Goal: Book appointment/travel/reservation

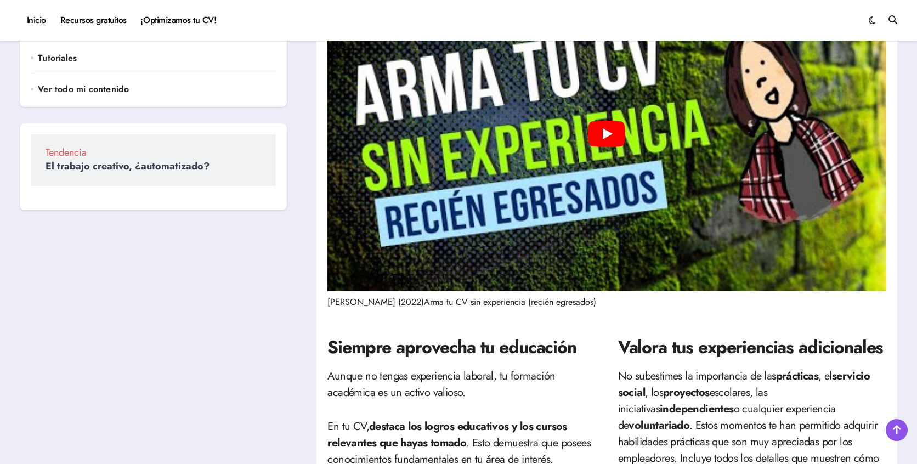
scroll to position [208, 0]
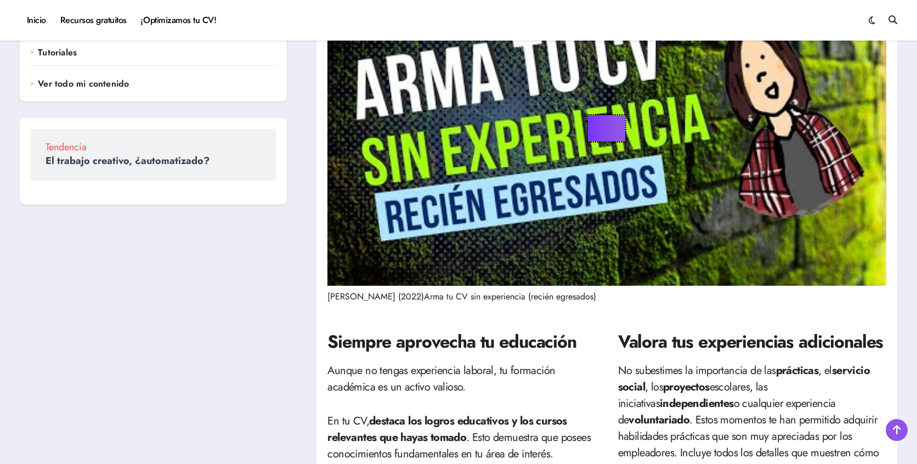
click at [602, 131] on button "Play" at bounding box center [606, 128] width 37 height 26
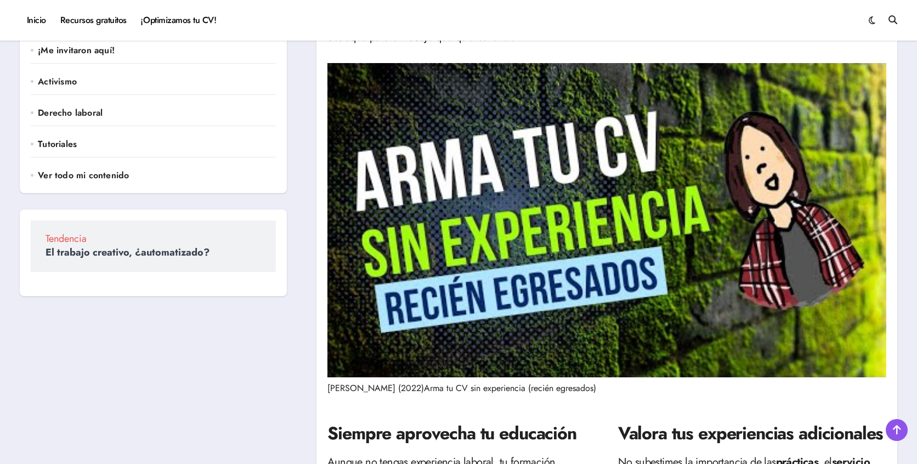
scroll to position [117, 0]
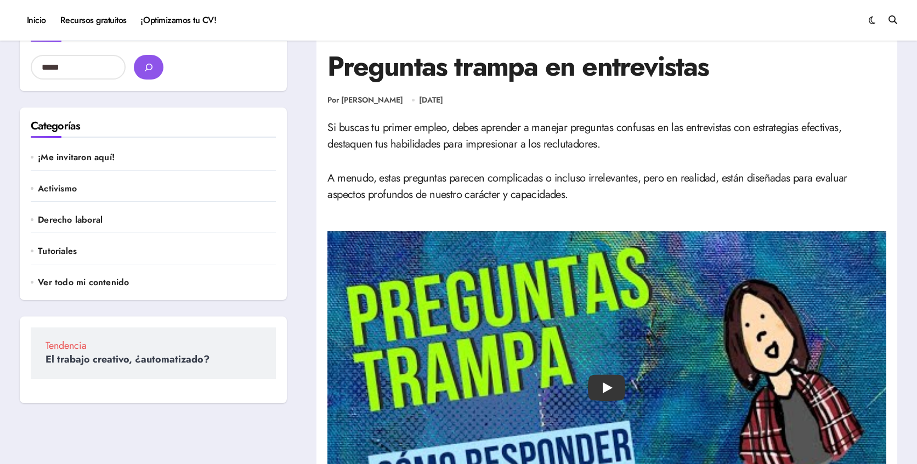
scroll to position [11, 0]
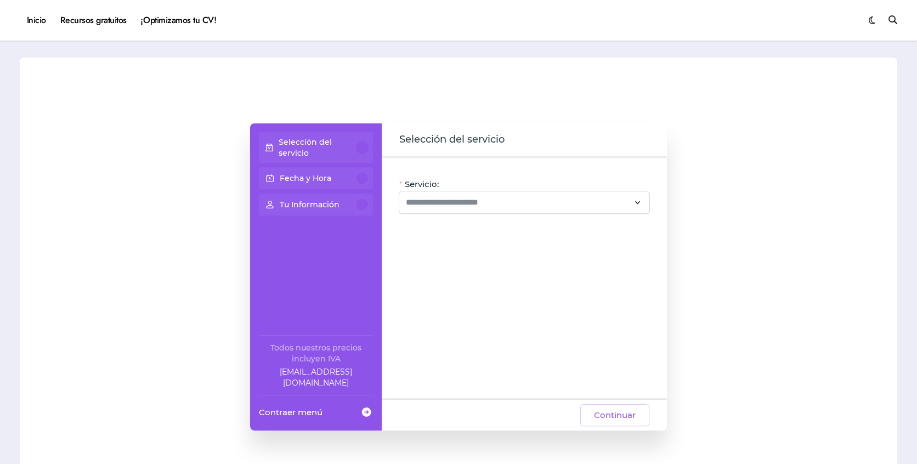
scroll to position [44, 0]
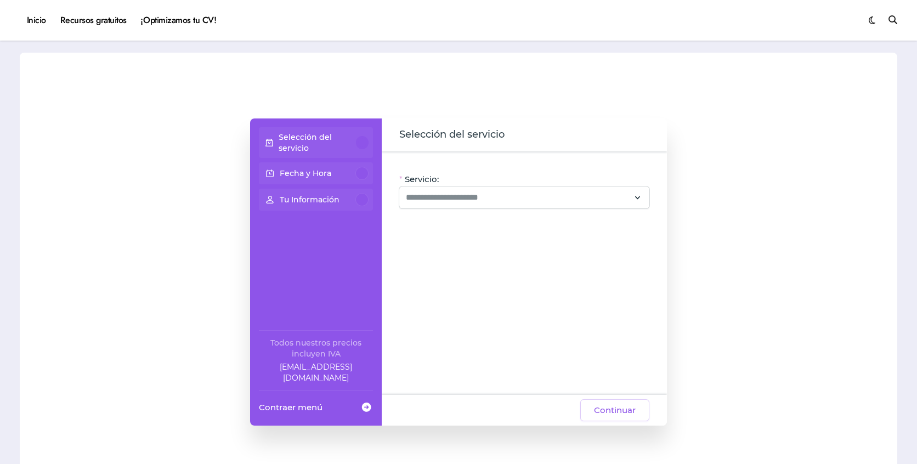
click at [362, 134] on div "Selección del servicio" at bounding box center [315, 143] width 105 height 22
click at [457, 197] on input "Servicio:" at bounding box center [518, 197] width 224 height 13
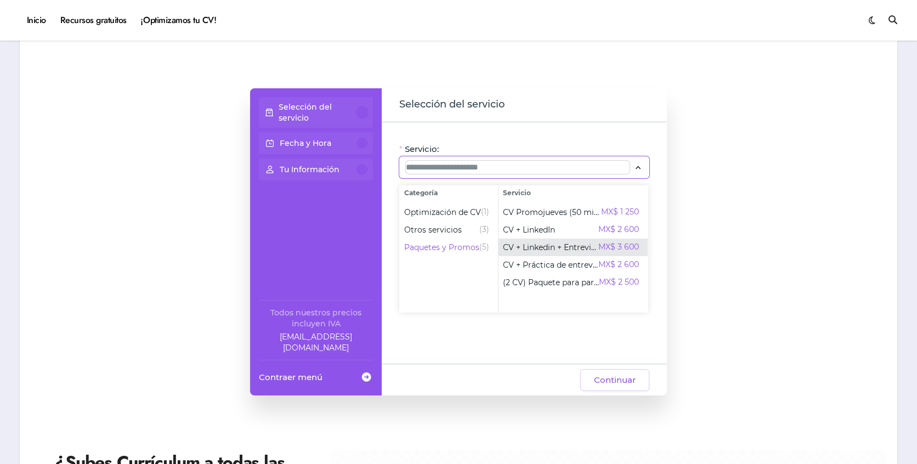
scroll to position [75, 0]
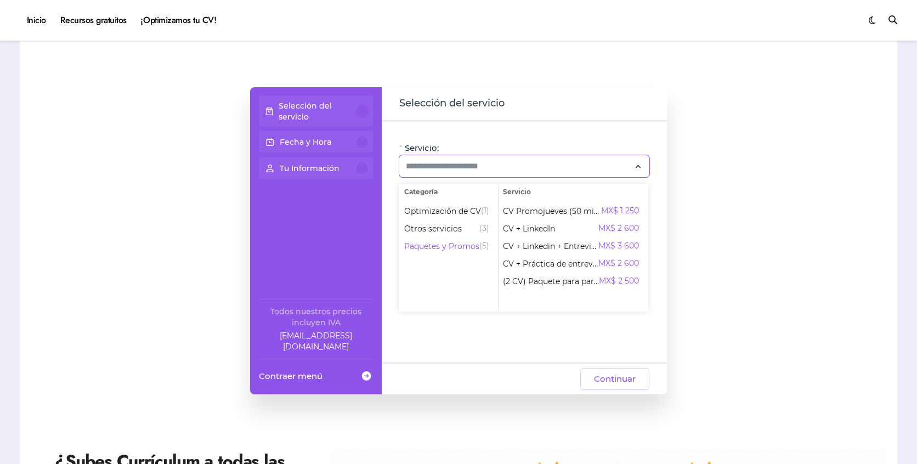
click at [328, 215] on div "Selección del servicio Fecha y Hora Tu Información Todos nuestros precios inclu…" at bounding box center [316, 240] width 132 height 307
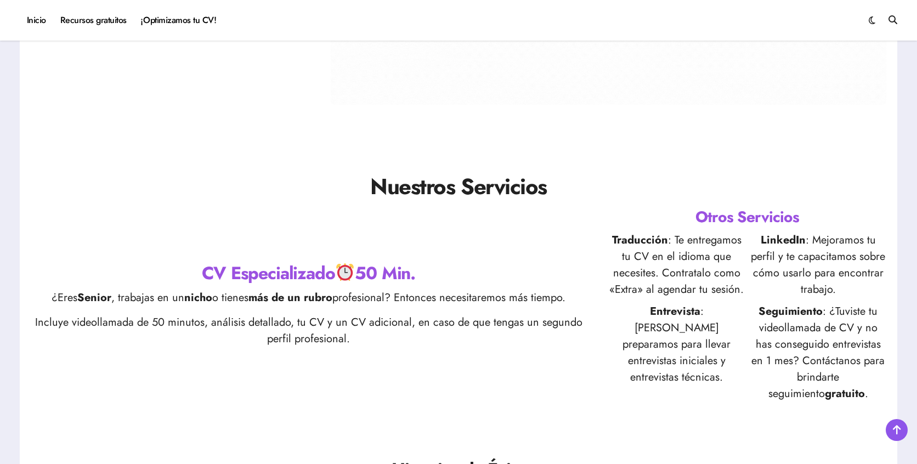
scroll to position [733, 0]
drag, startPoint x: 274, startPoint y: 276, endPoint x: 363, endPoint y: 280, distance: 89.5
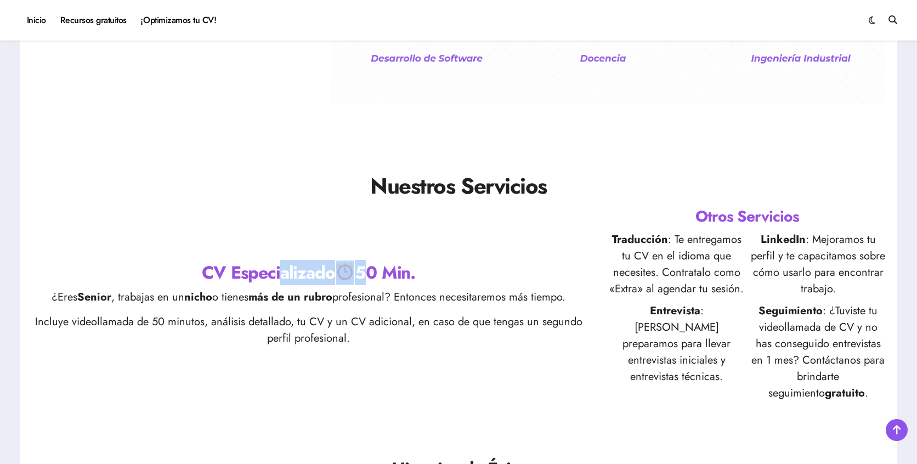
click at [364, 281] on h2 "CV Especializado 50 Min." at bounding box center [308, 272] width 555 height 25
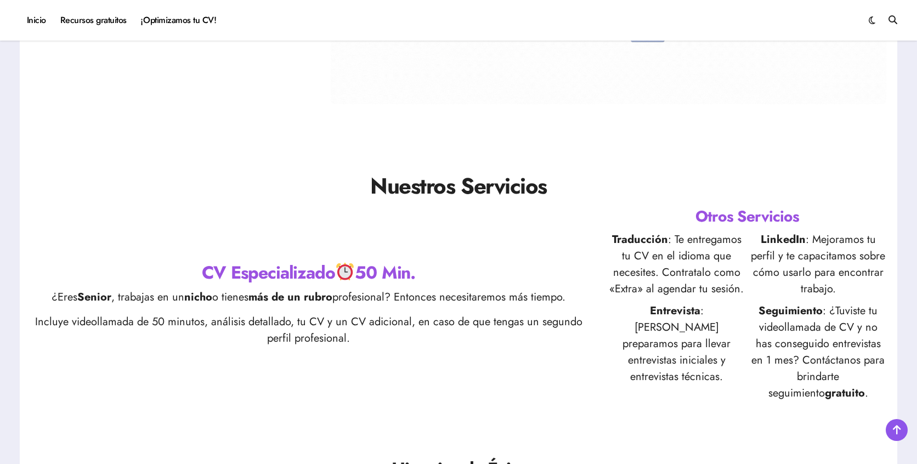
click at [324, 320] on p "Incluye videollamada de 50 minutos, análisis detallado, tu CV y un CV adicional…" at bounding box center [308, 330] width 555 height 33
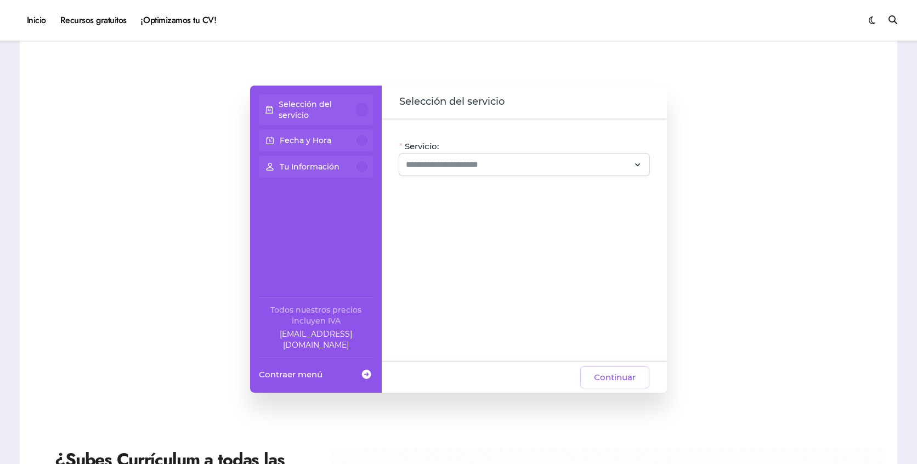
scroll to position [70, 0]
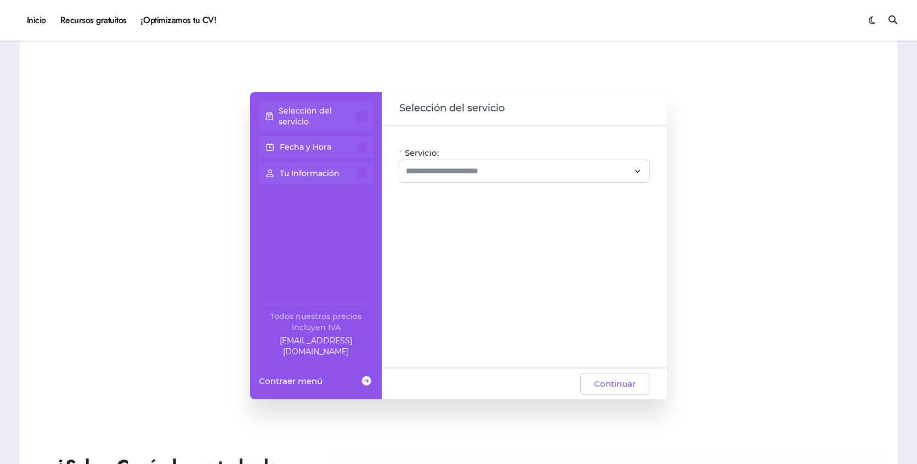
click at [361, 116] on div at bounding box center [362, 116] width 13 height 13
click at [453, 185] on div "Servicio: Oye, hay paquetes especiales con este servicio, ¡consúltalos! CV + Li…" at bounding box center [524, 246] width 285 height 243
click at [452, 185] on div "Servicio: Oye, hay paquetes especiales con este servicio, ¡consúltalos! CV + Li…" at bounding box center [524, 246] width 285 height 243
click at [500, 180] on div at bounding box center [524, 171] width 250 height 22
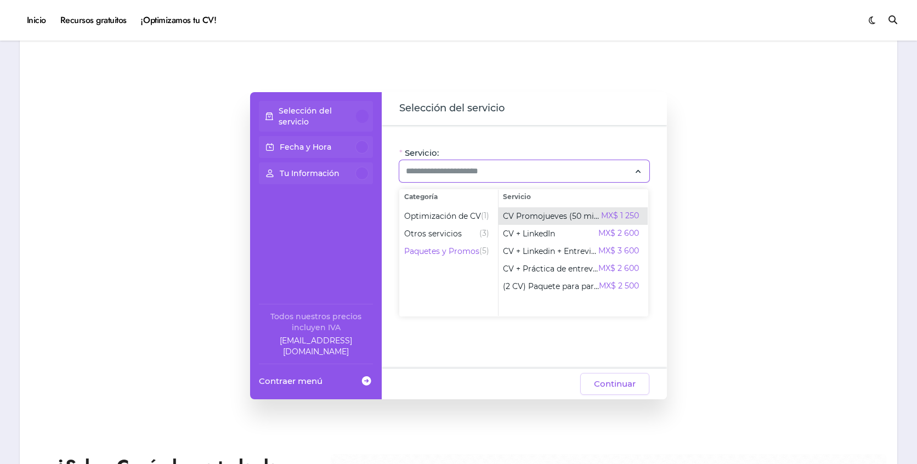
click at [545, 216] on span "CV Promojueves (50 min)" at bounding box center [552, 216] width 98 height 11
type input "**********"
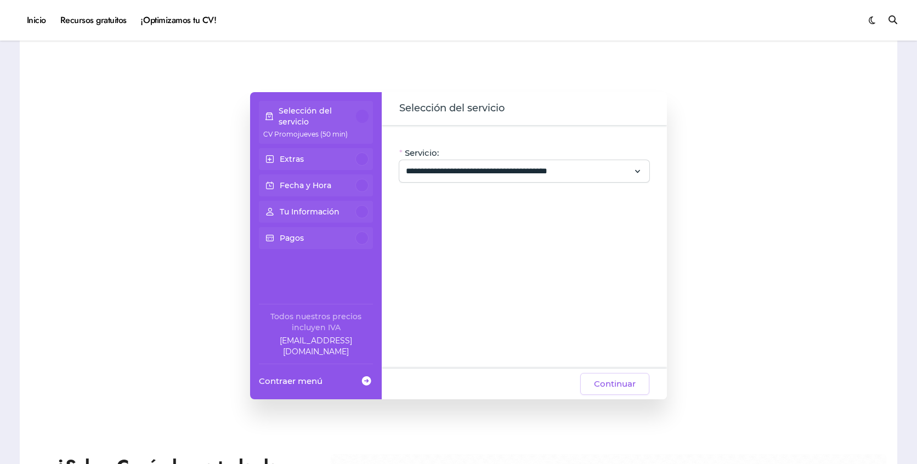
click at [367, 158] on div at bounding box center [361, 158] width 13 height 13
click at [357, 119] on div at bounding box center [362, 116] width 13 height 13
click at [324, 158] on div "Extras" at bounding box center [315, 158] width 105 height 13
click at [612, 378] on span "Continuar" at bounding box center [615, 383] width 42 height 13
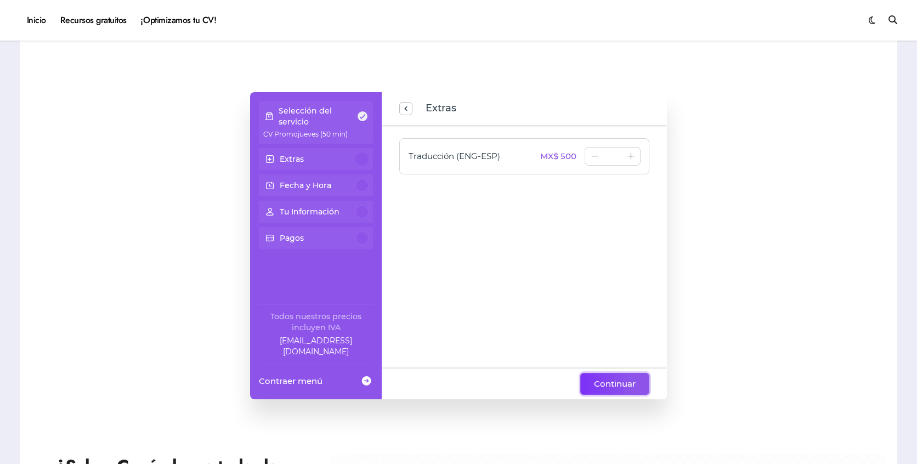
click at [604, 384] on span "Continuar" at bounding box center [615, 383] width 42 height 13
